Goal: Task Accomplishment & Management: Manage account settings

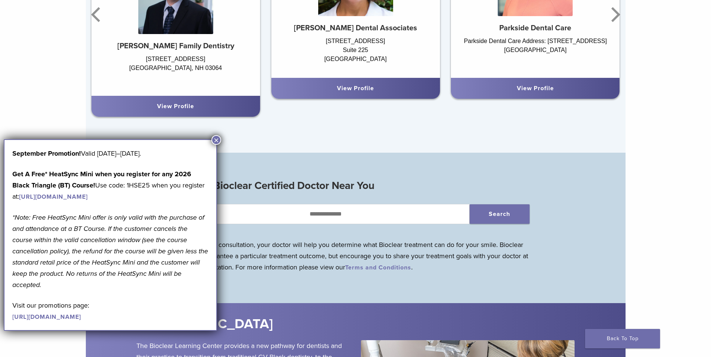
scroll to position [674, 0]
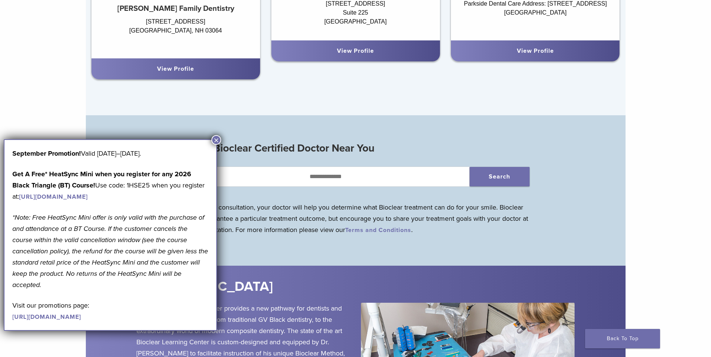
click at [215, 139] on button "×" at bounding box center [216, 140] width 10 height 10
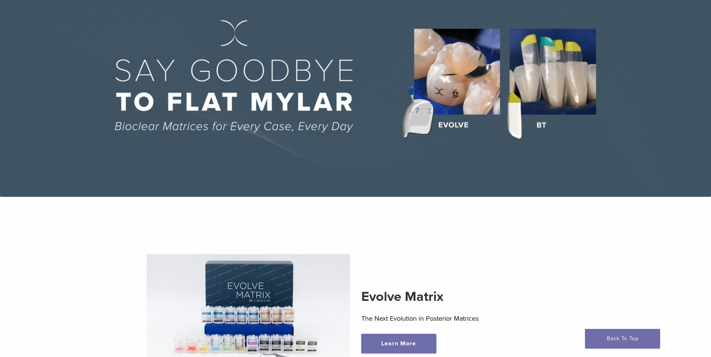
scroll to position [0, 0]
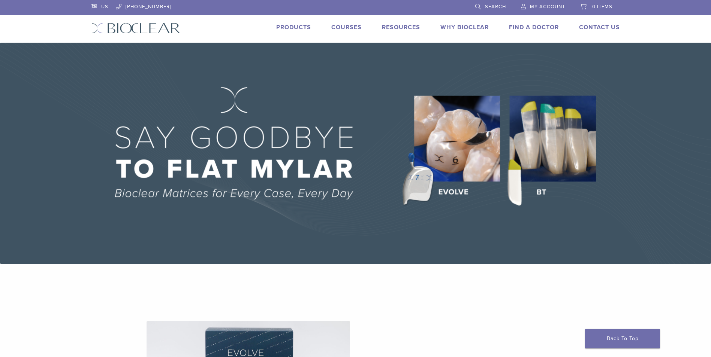
click at [291, 29] on link "Products" at bounding box center [293, 27] width 35 height 7
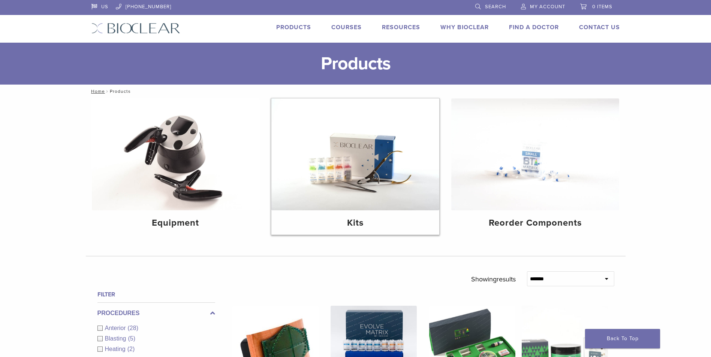
click at [377, 176] on img at bounding box center [355, 155] width 168 height 112
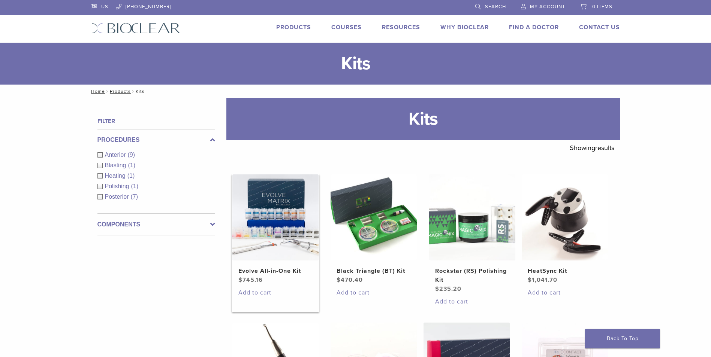
click at [261, 272] on h2 "Evolve All-in-One Kit" at bounding box center [275, 271] width 74 height 9
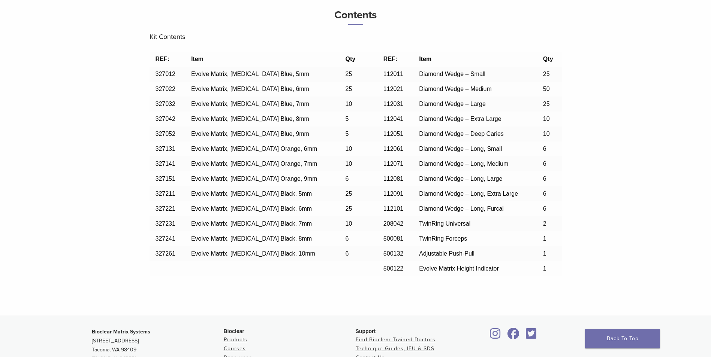
scroll to position [712, 0]
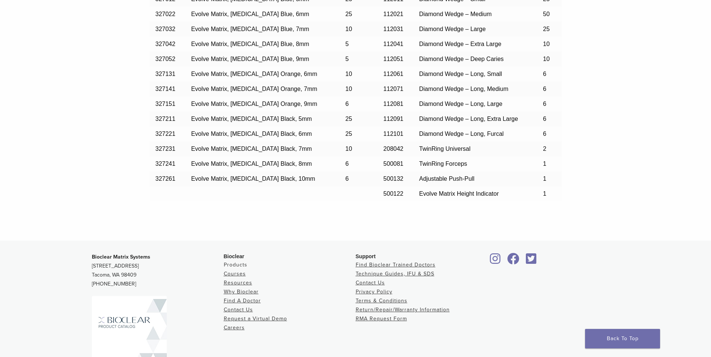
click at [239, 264] on link "Products" at bounding box center [236, 265] width 24 height 6
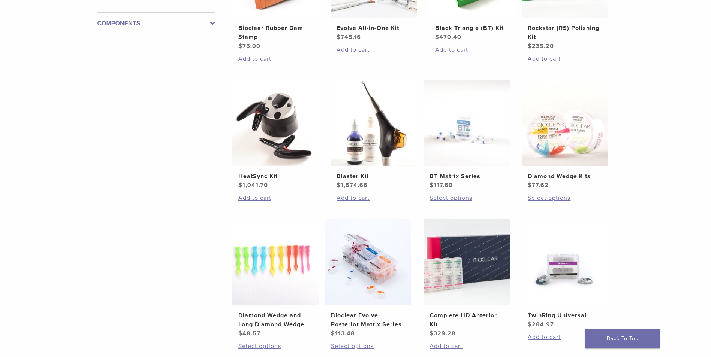
scroll to position [412, 0]
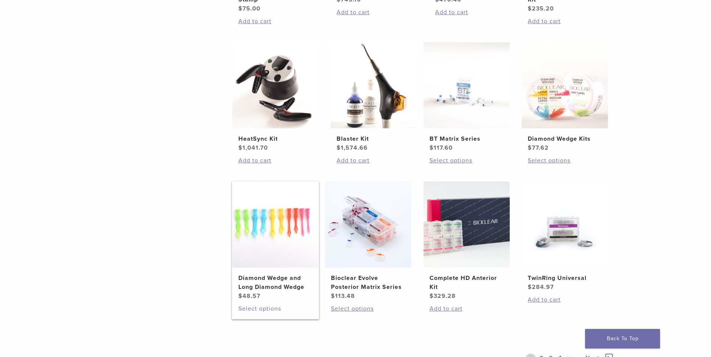
click at [267, 309] on link "Select options" at bounding box center [275, 309] width 74 height 9
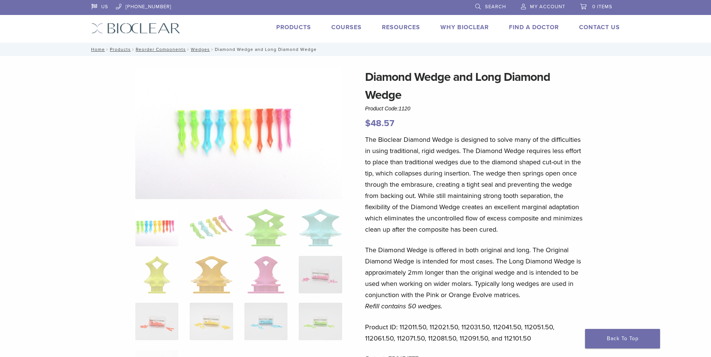
click at [291, 26] on link "Products" at bounding box center [293, 27] width 35 height 7
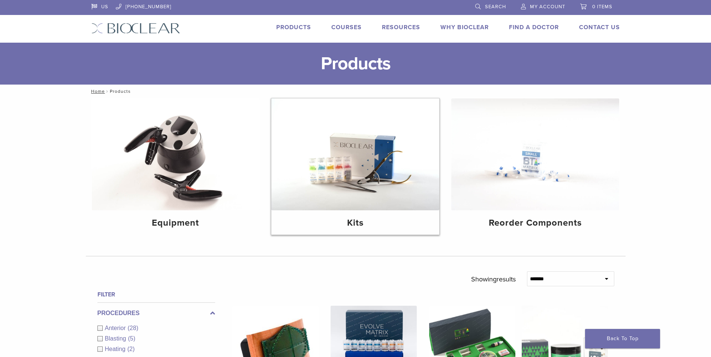
click at [354, 182] on img at bounding box center [355, 155] width 168 height 112
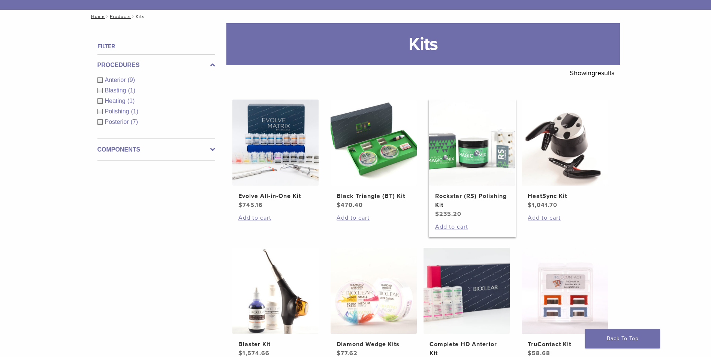
scroll to position [112, 0]
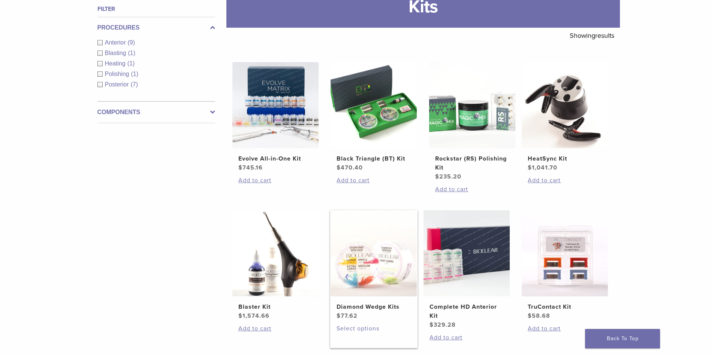
click at [357, 328] on link "Select options" at bounding box center [373, 328] width 74 height 9
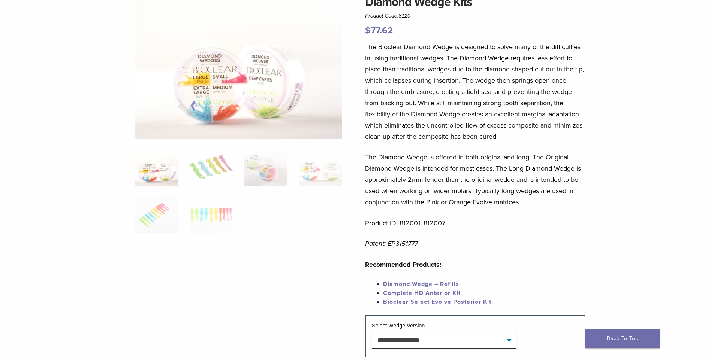
scroll to position [112, 0]
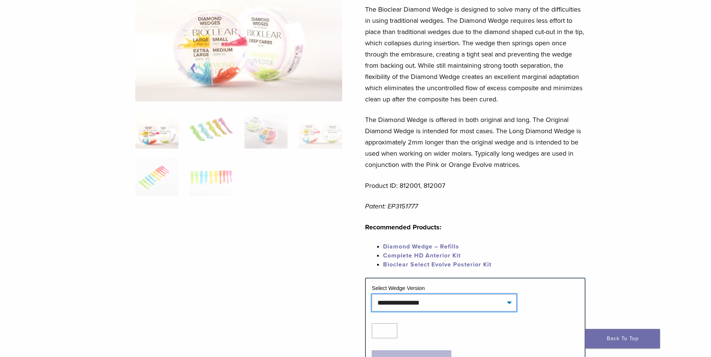
click at [508, 304] on select "**********" at bounding box center [444, 302] width 145 height 17
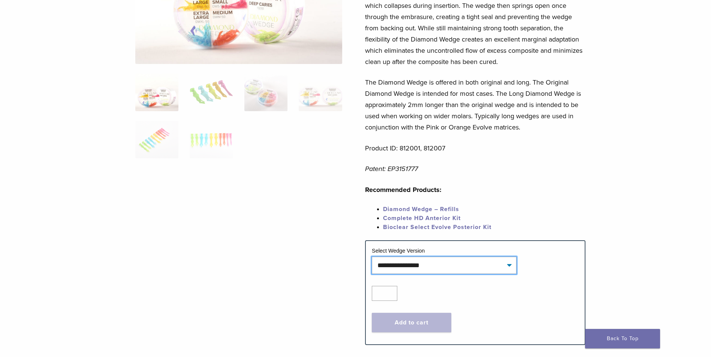
click at [510, 264] on select "**********" at bounding box center [444, 265] width 145 height 17
click at [372, 257] on select "**********" at bounding box center [444, 265] width 145 height 17
select select "**********"
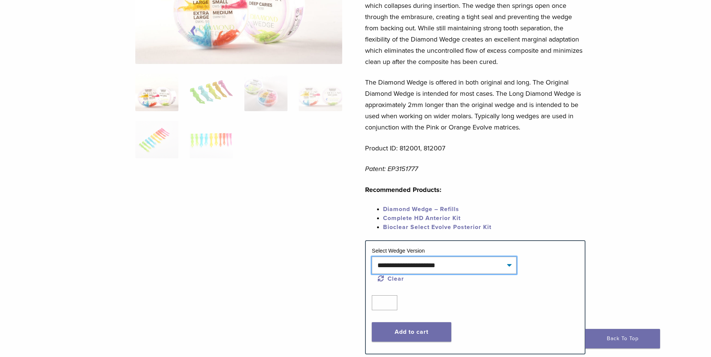
click at [509, 265] on select "**********" at bounding box center [444, 265] width 145 height 17
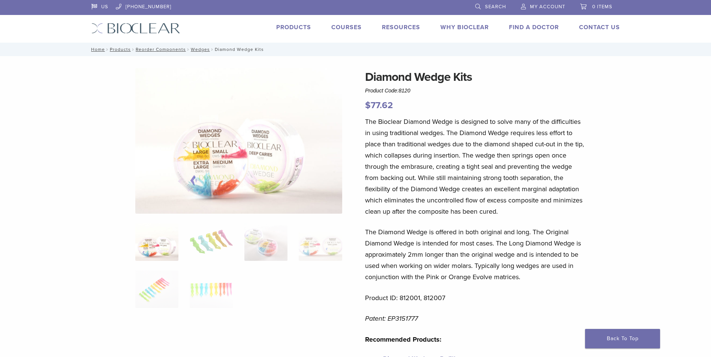
click at [549, 6] on span "My Account" at bounding box center [547, 7] width 35 height 6
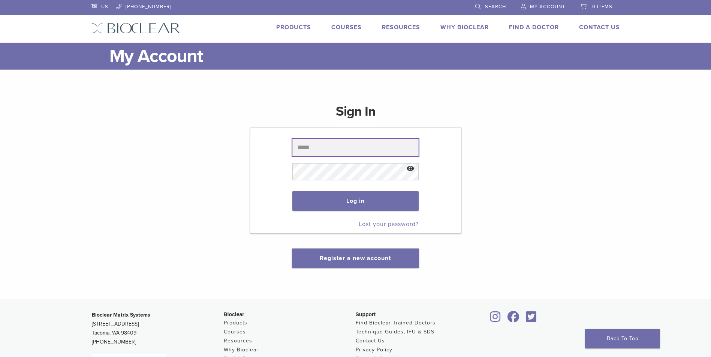
click at [324, 147] on input "text" at bounding box center [355, 147] width 126 height 17
type input "**********"
click at [342, 196] on button "Log in" at bounding box center [355, 200] width 126 height 19
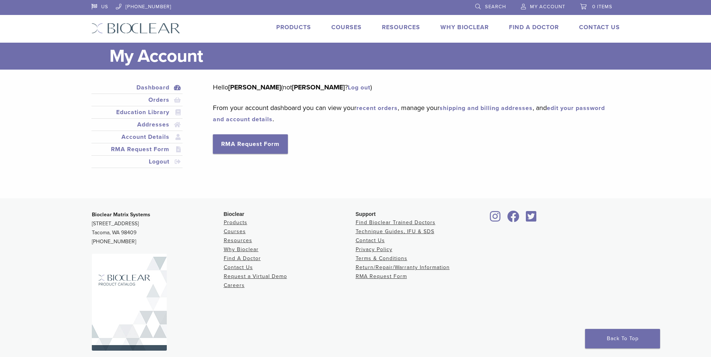
click at [376, 109] on link "recent orders" at bounding box center [376, 108] width 41 height 7
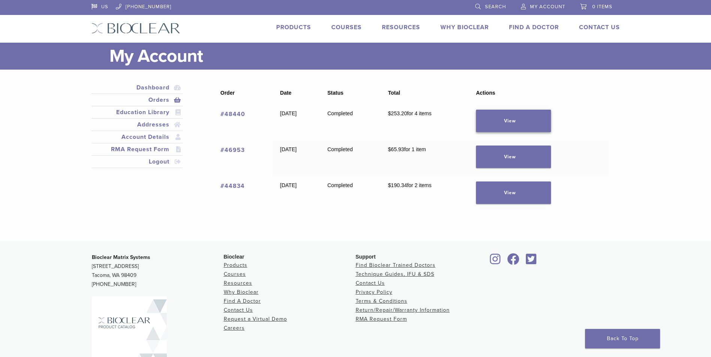
click at [541, 121] on link "View" at bounding box center [513, 121] width 75 height 22
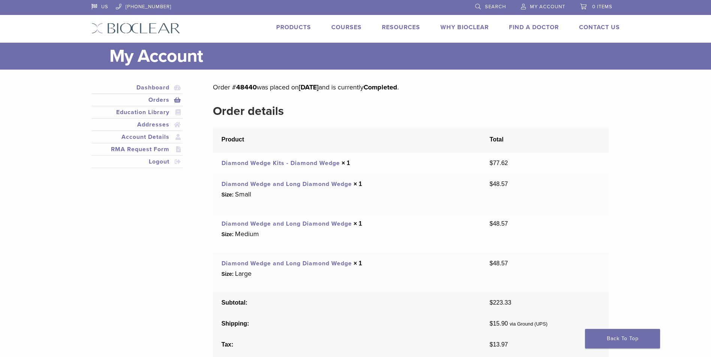
click at [152, 100] on link "Orders" at bounding box center [137, 100] width 88 height 9
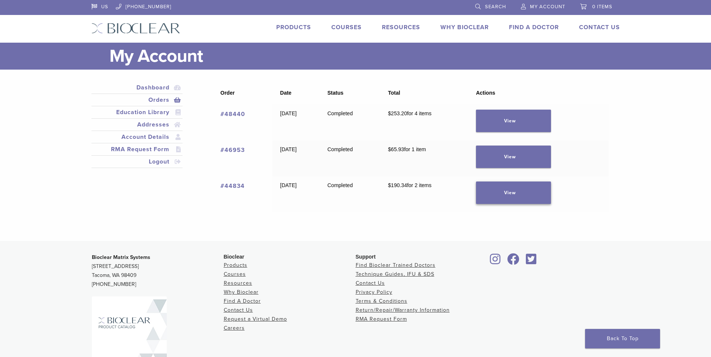
click at [535, 198] on link "View" at bounding box center [513, 193] width 75 height 22
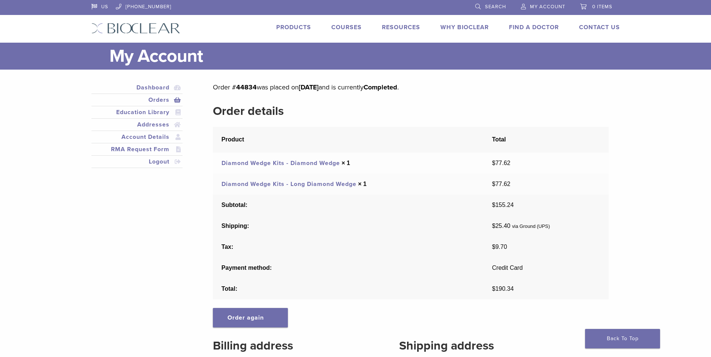
click at [164, 100] on link "Orders" at bounding box center [137, 100] width 88 height 9
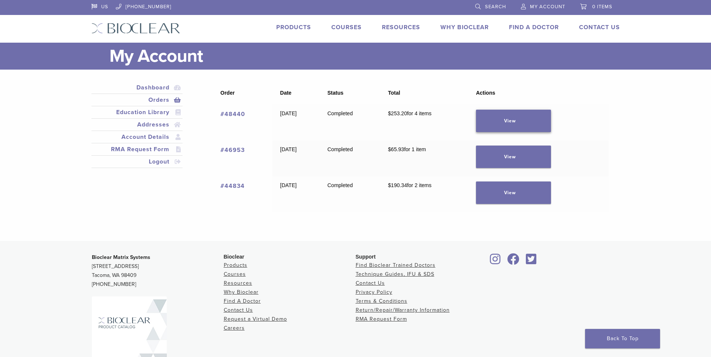
click at [531, 120] on link "View" at bounding box center [513, 121] width 75 height 22
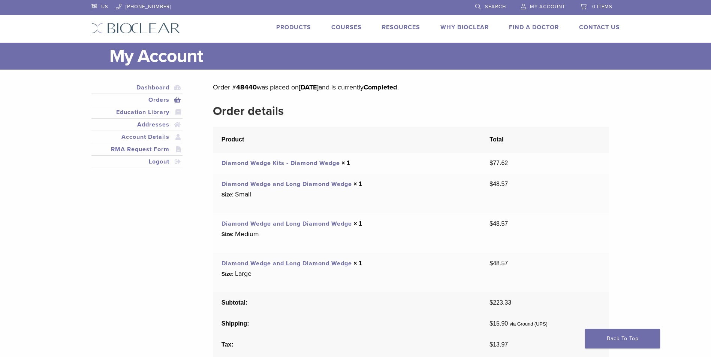
click at [293, 25] on link "Products" at bounding box center [293, 27] width 35 height 7
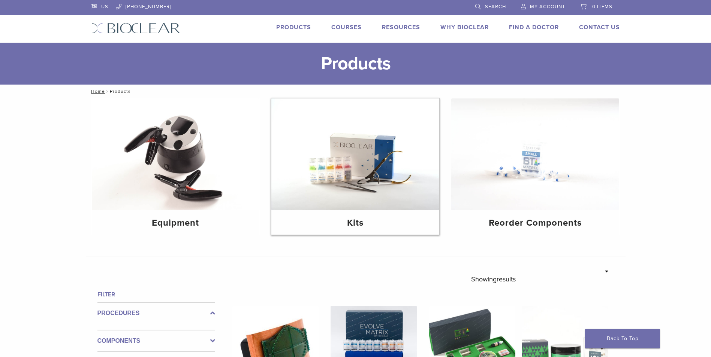
click at [374, 172] on img at bounding box center [355, 155] width 168 height 112
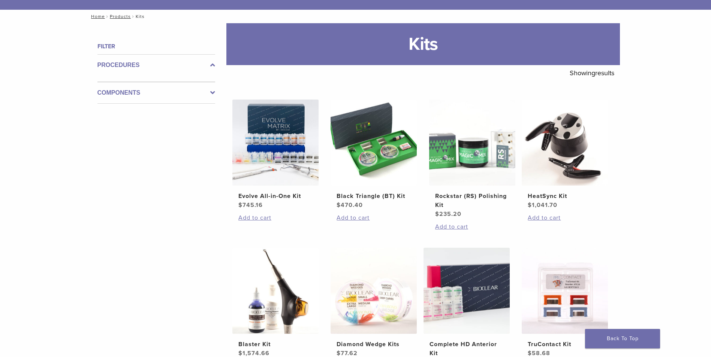
scroll to position [150, 0]
